Goal: Find specific page/section: Find specific page/section

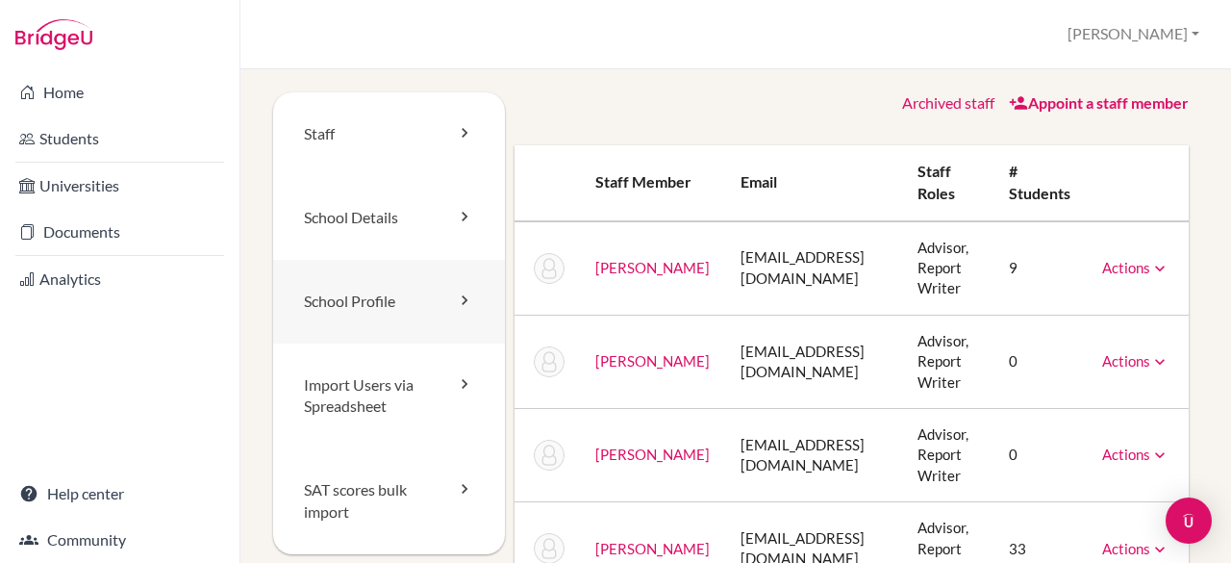
click at [369, 297] on link "School Profile" at bounding box center [389, 302] width 232 height 84
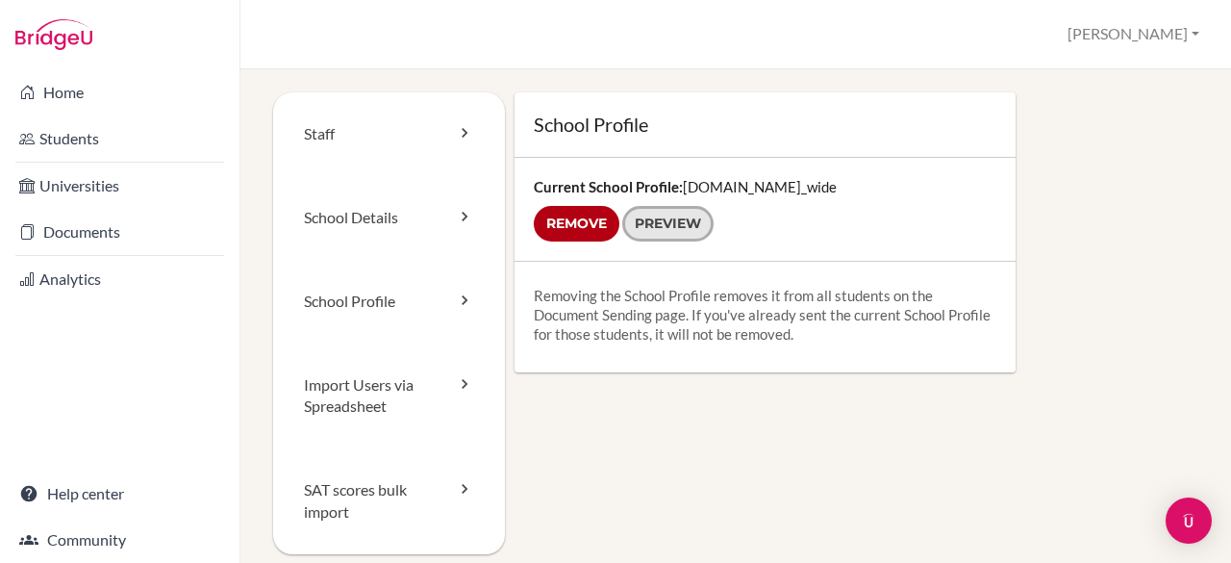
click at [679, 225] on link "Preview" at bounding box center [667, 224] width 91 height 36
click at [381, 224] on link "School Details" at bounding box center [389, 218] width 232 height 84
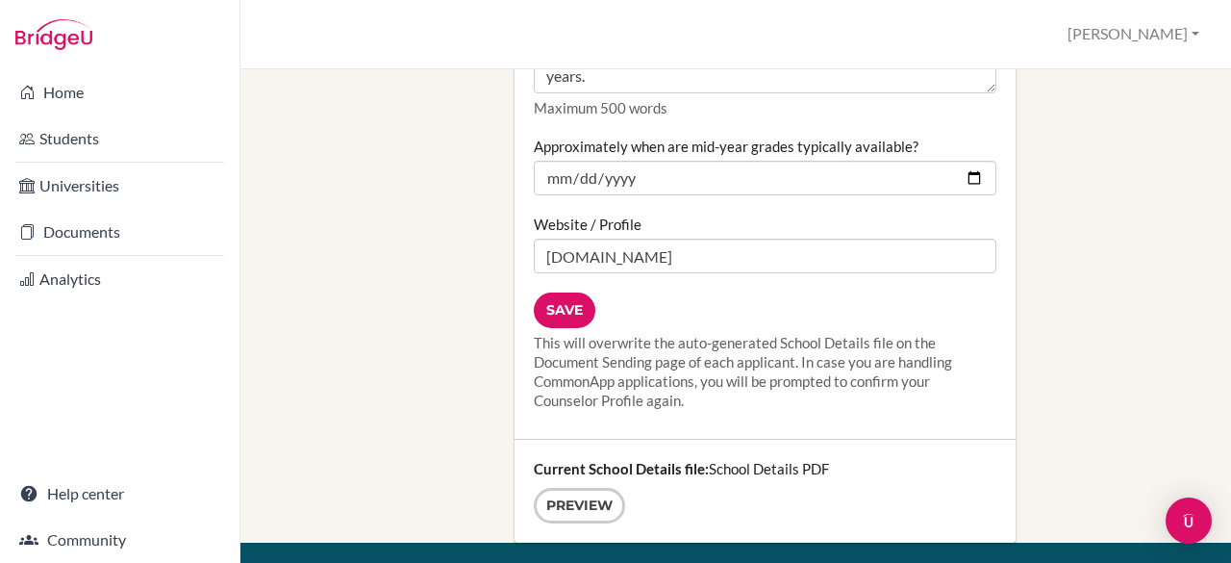
scroll to position [2765, 0]
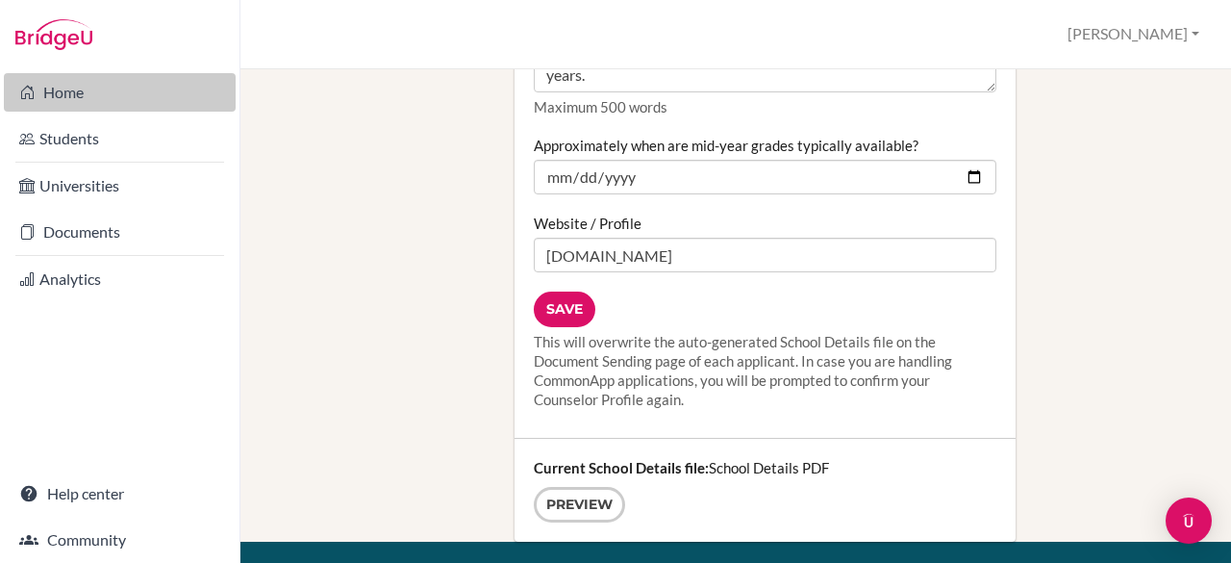
click at [58, 88] on link "Home" at bounding box center [120, 92] width 232 height 38
